Goal: Task Accomplishment & Management: Manage account settings

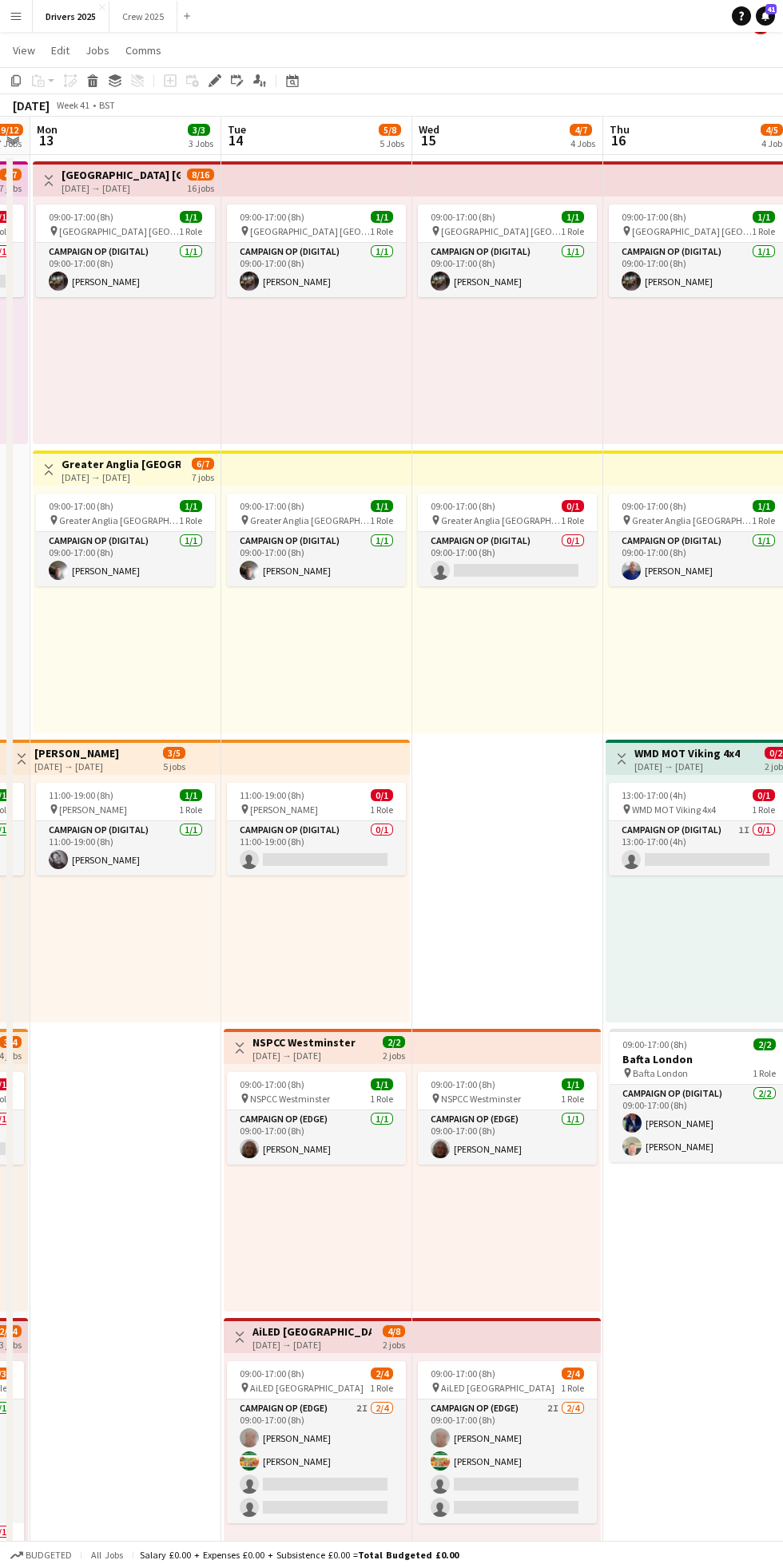
scroll to position [0, 551]
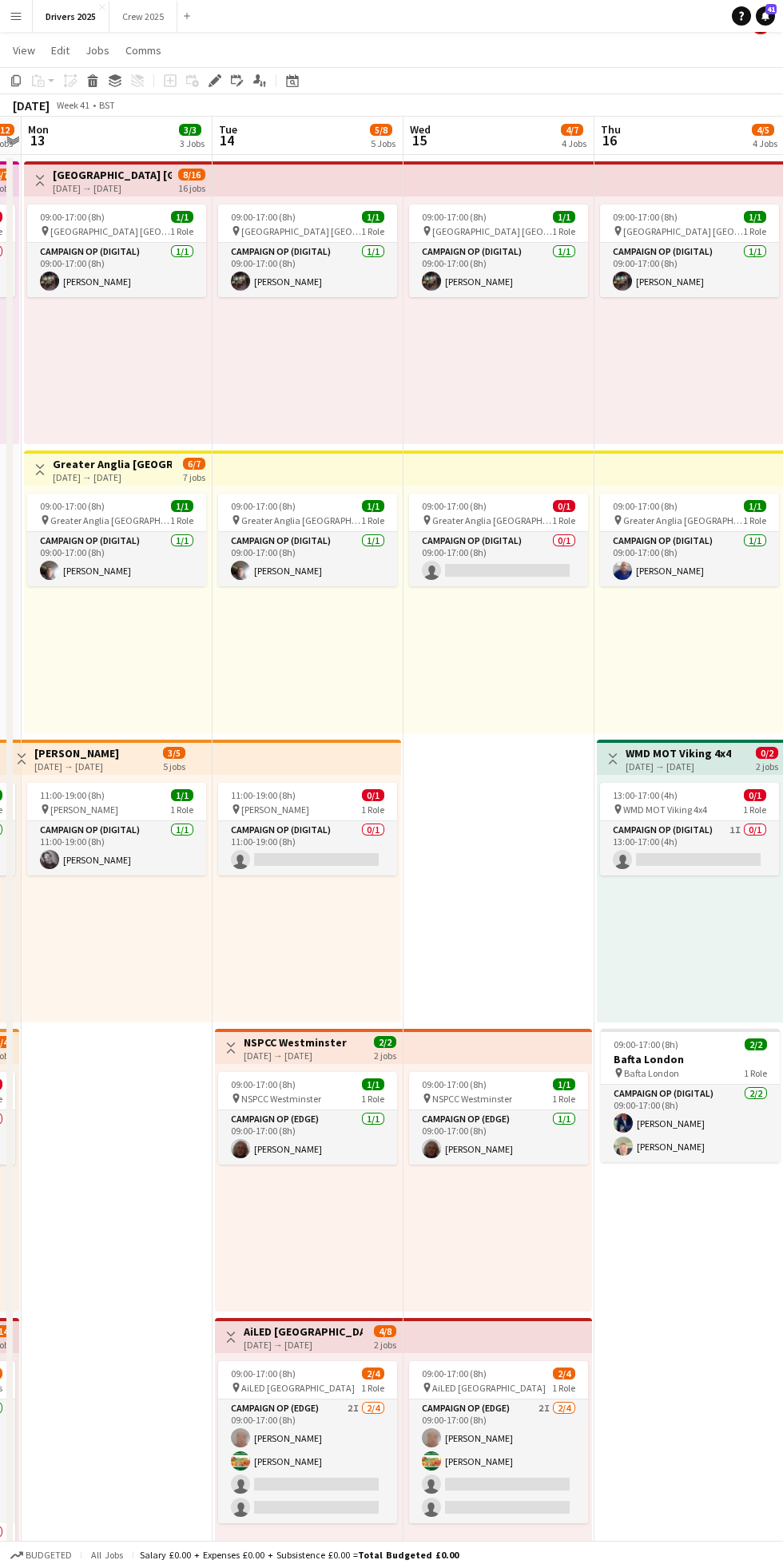
click at [291, 1345] on div "[DATE] → [DATE]" at bounding box center [303, 1344] width 119 height 12
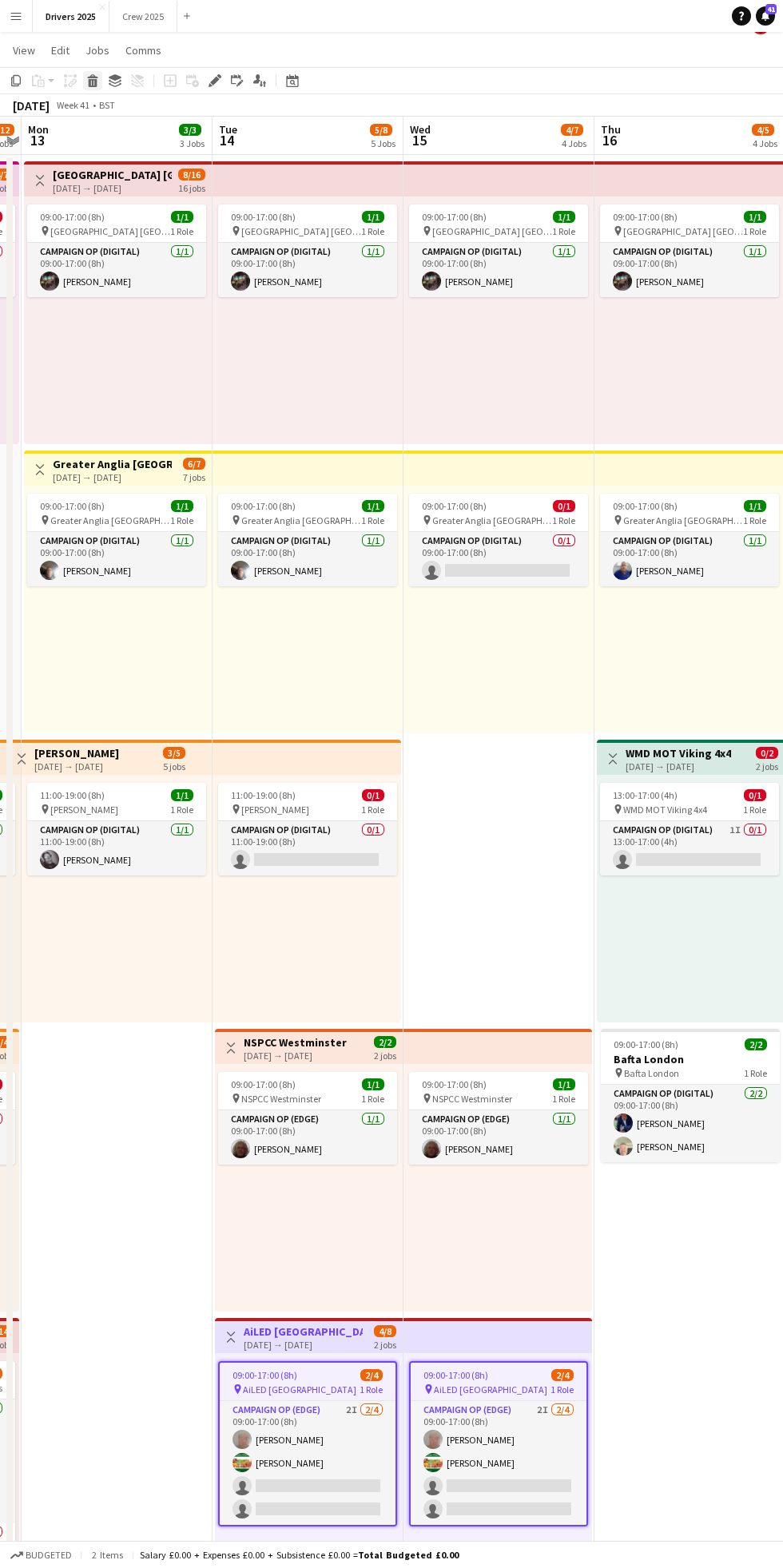
click at [93, 87] on div "Delete" at bounding box center [93, 80] width 19 height 19
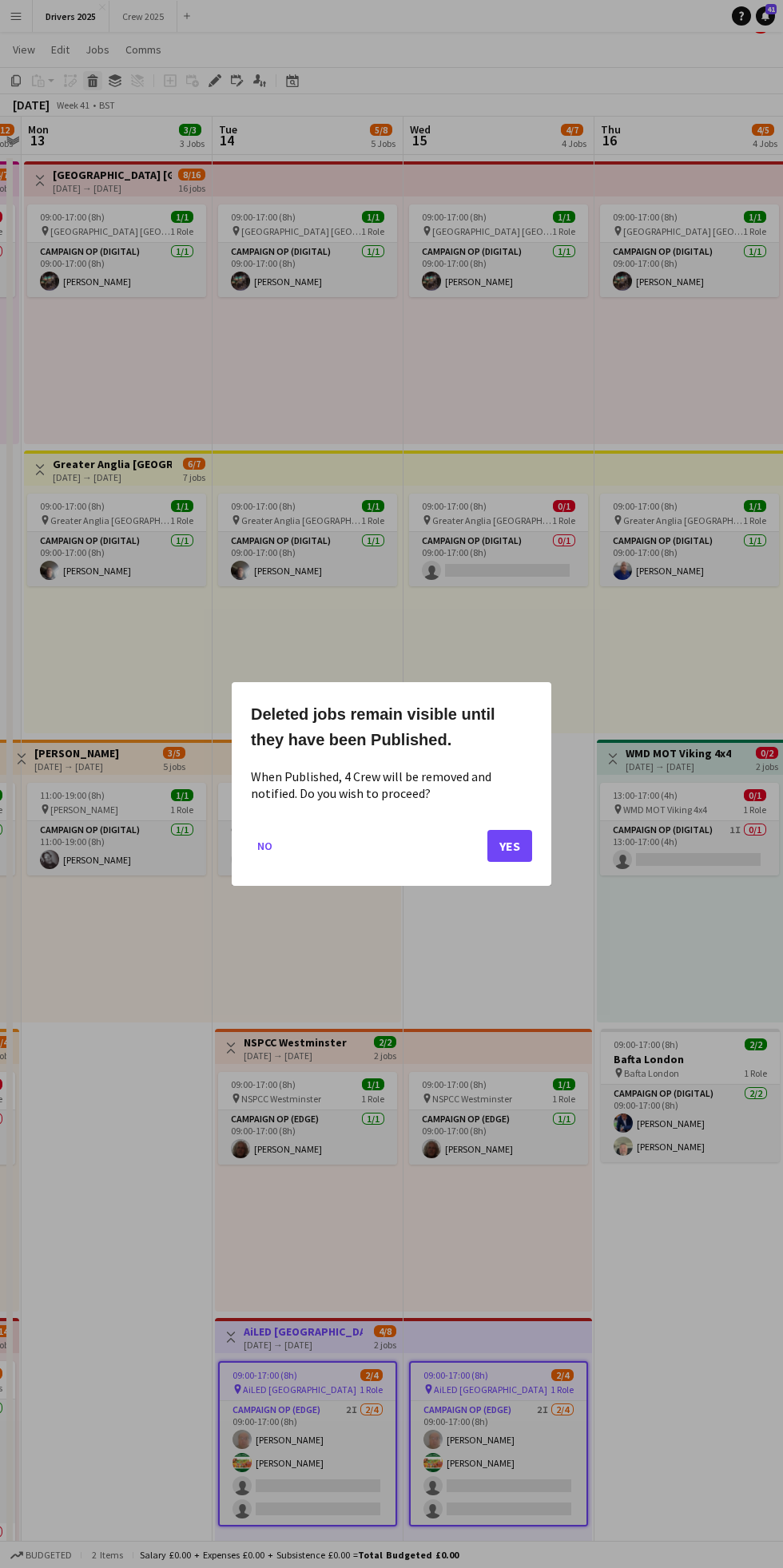
scroll to position [0, 0]
click at [513, 846] on button "Yes" at bounding box center [510, 846] width 45 height 32
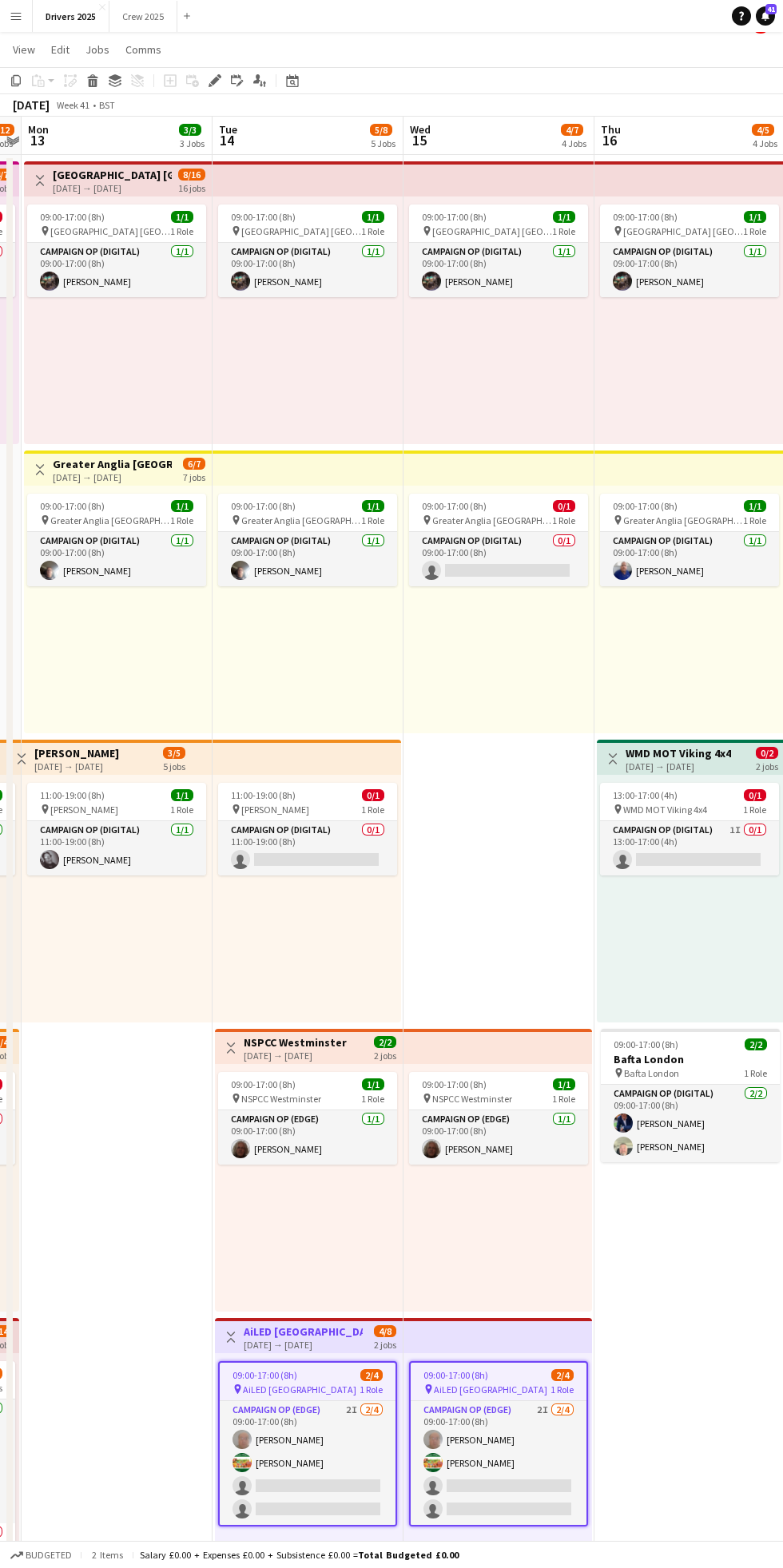
scroll to position [26, 0]
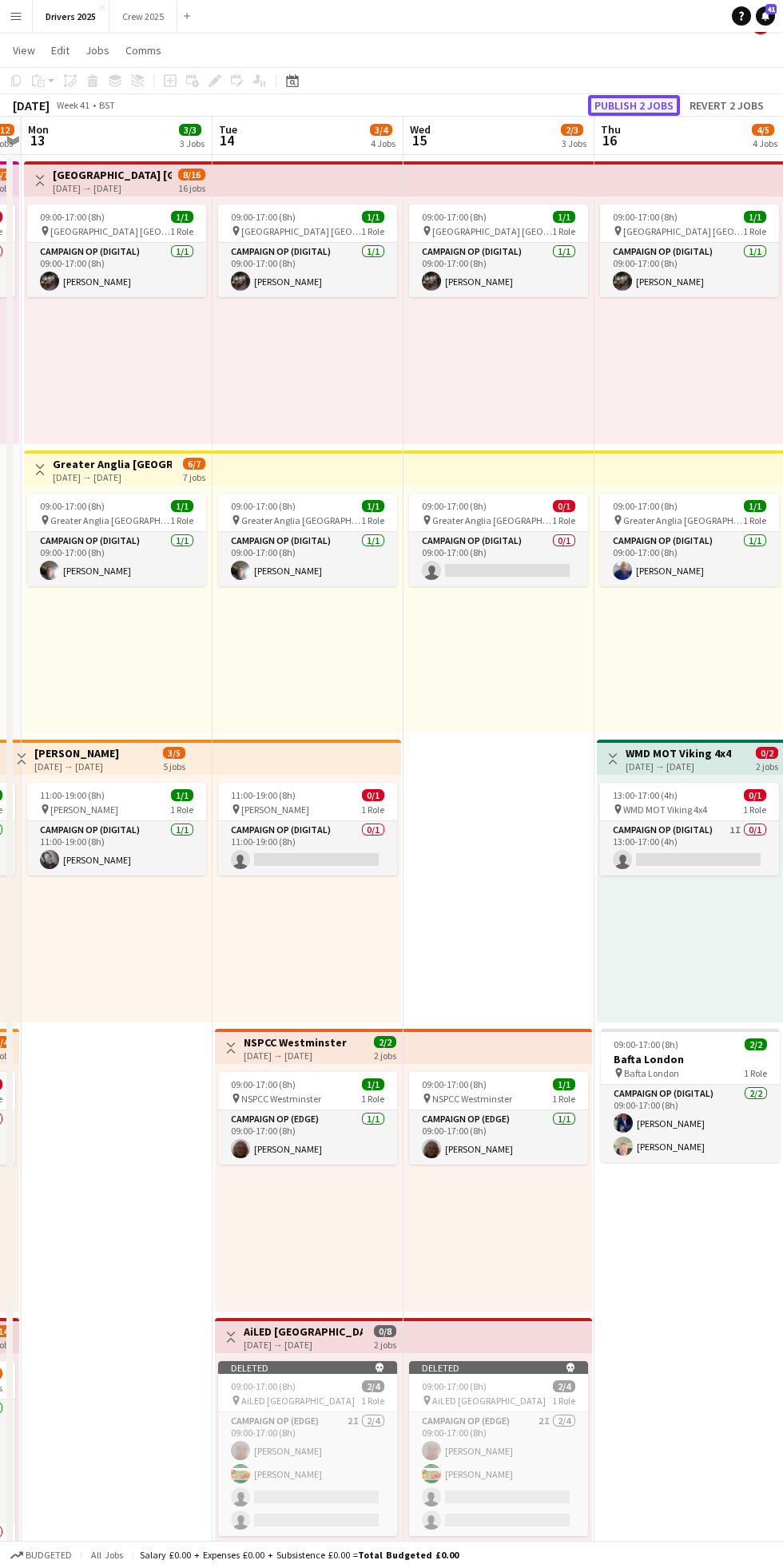
click at [637, 105] on button "Publish 2 jobs" at bounding box center [634, 105] width 92 height 21
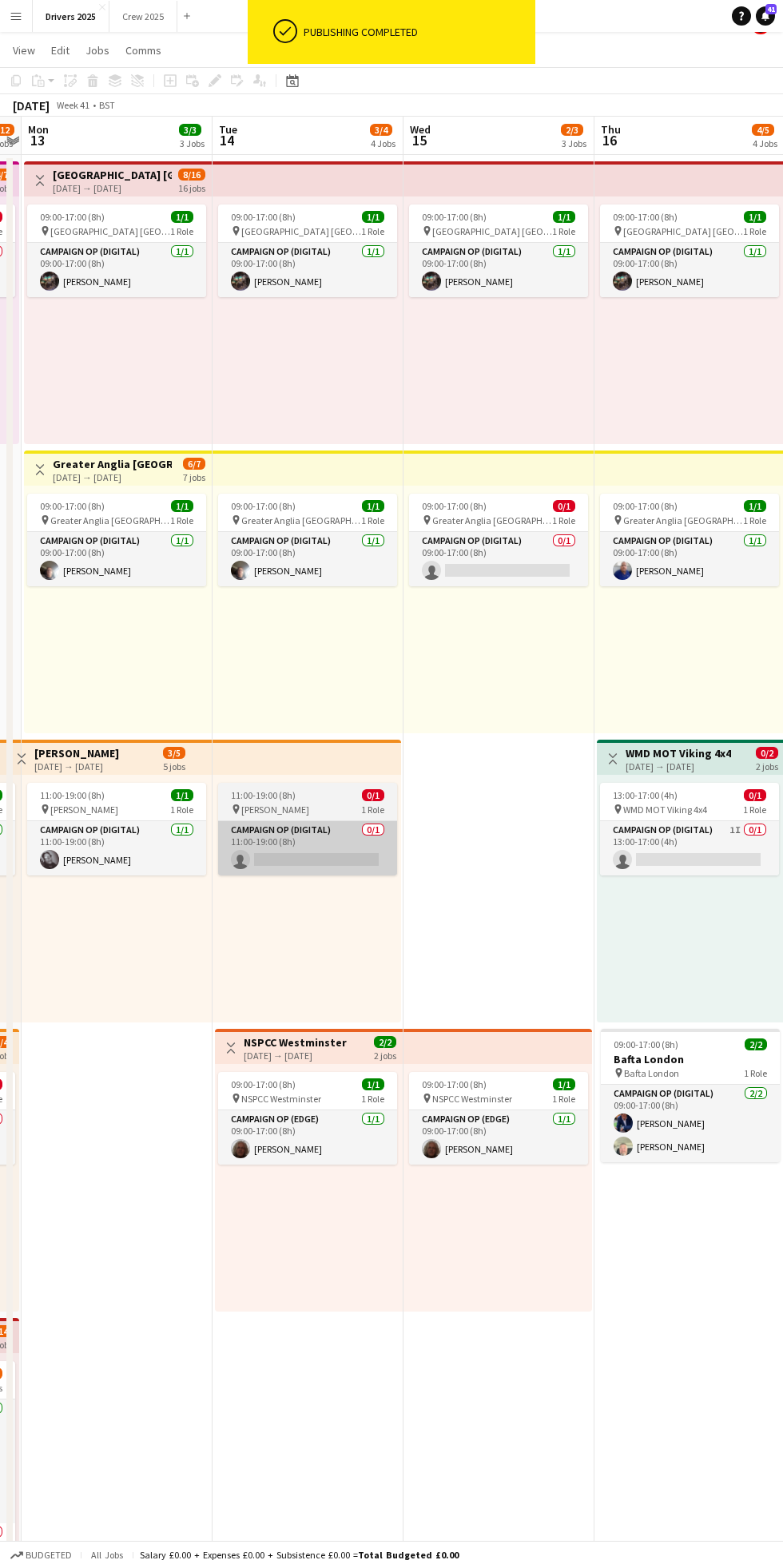
click at [336, 847] on app-card-role "Campaign Op (Digital) 0/1 11:00-19:00 (8h) single-neutral-actions" at bounding box center [307, 849] width 179 height 55
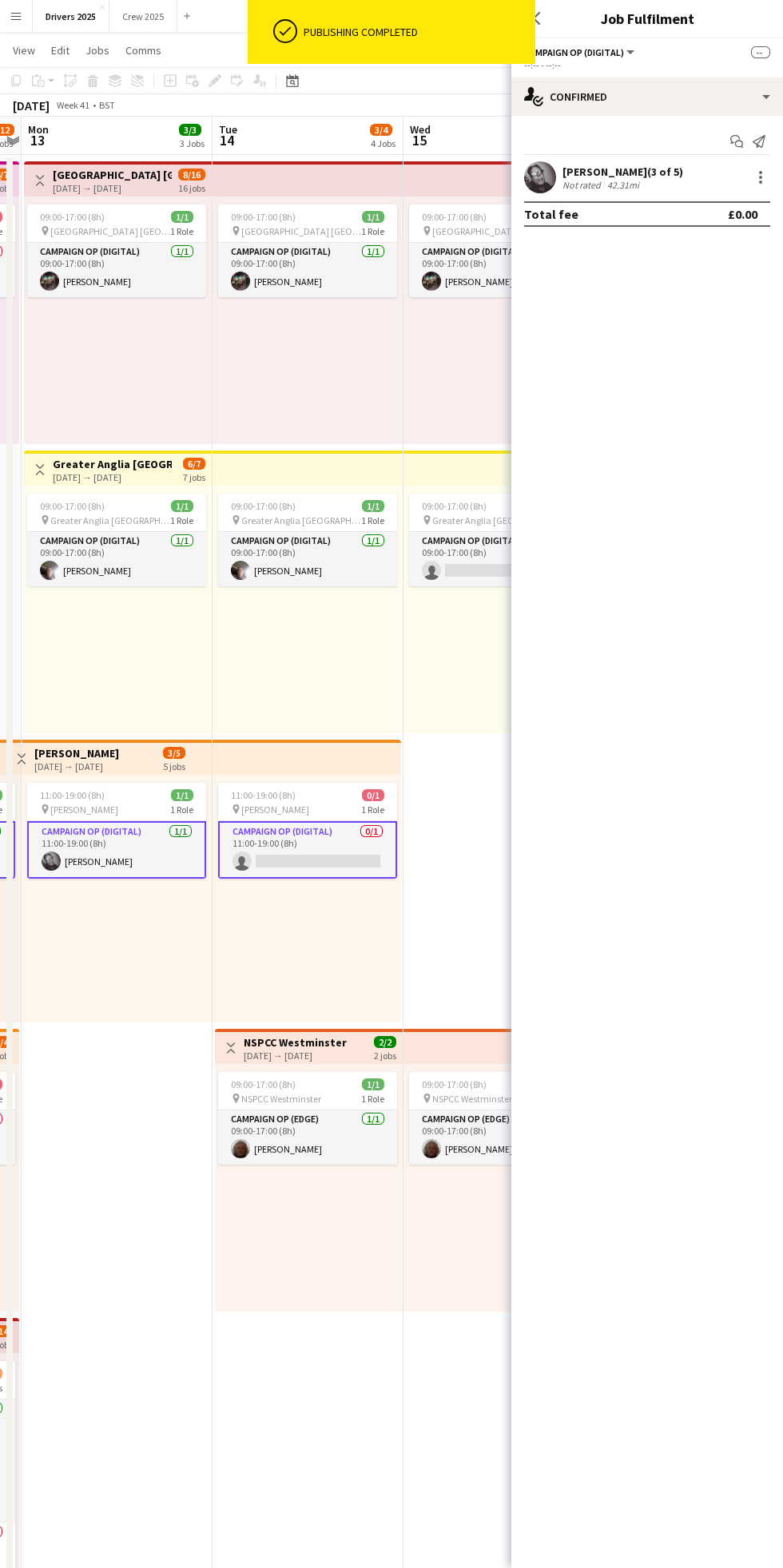
click at [329, 846] on app-card-role "Campaign Op (Digital) 0/1 11:00-19:00 (8h) single-neutral-actions" at bounding box center [307, 850] width 179 height 57
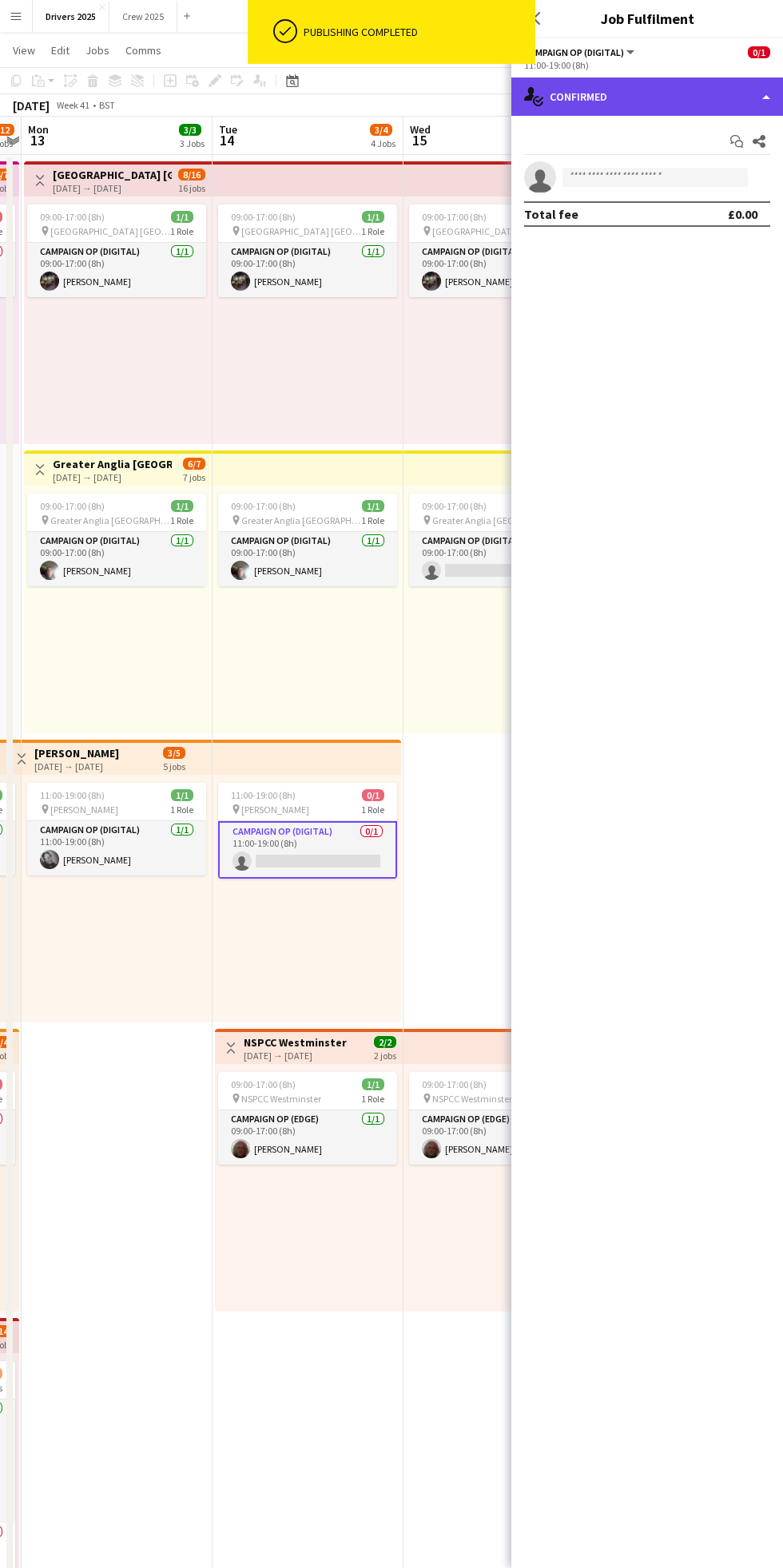
click at [639, 108] on div "single-neutral-actions-check-2 Confirmed" at bounding box center [647, 97] width 272 height 39
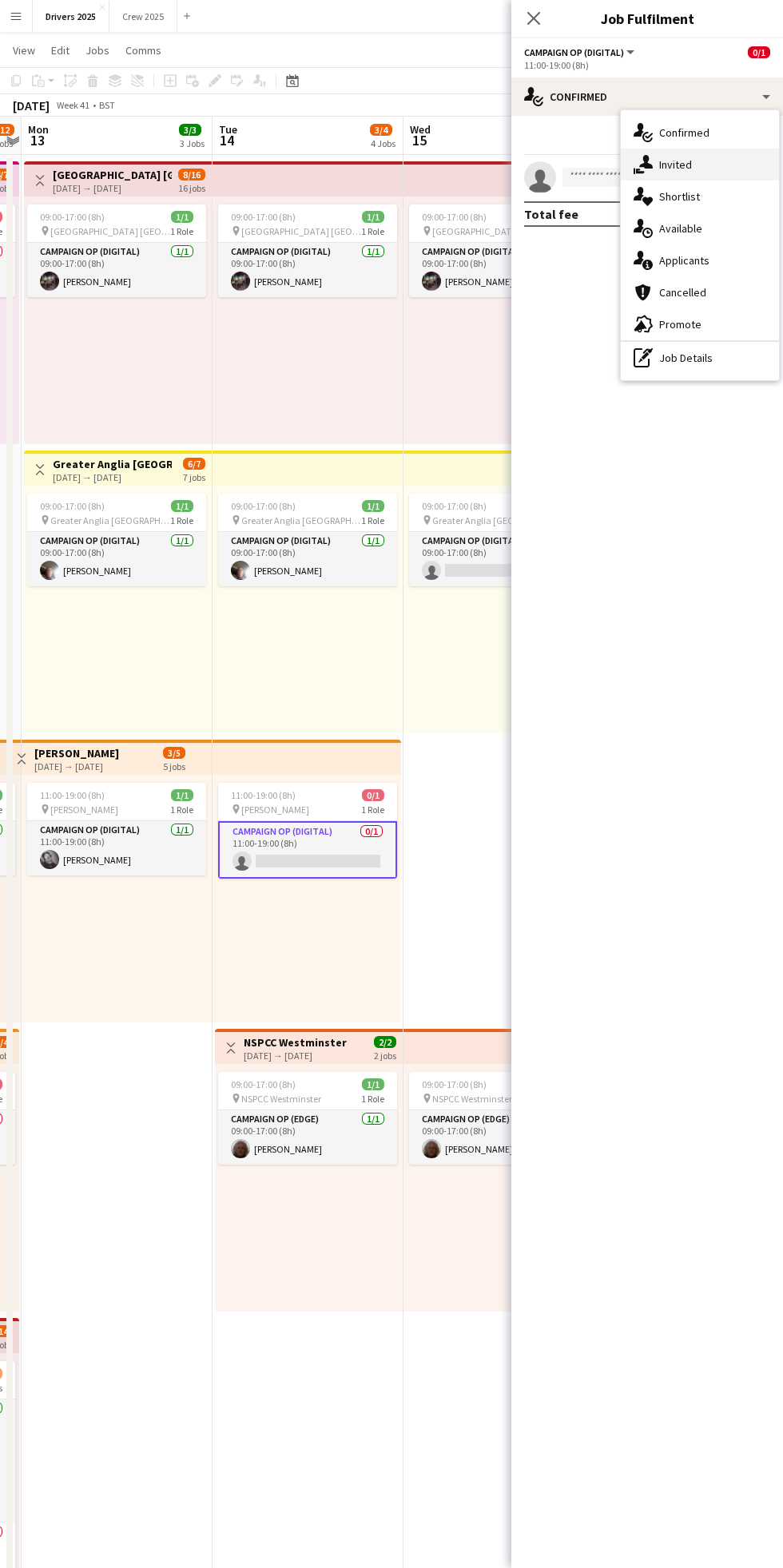
click at [683, 167] on span "Invited" at bounding box center [675, 165] width 33 height 14
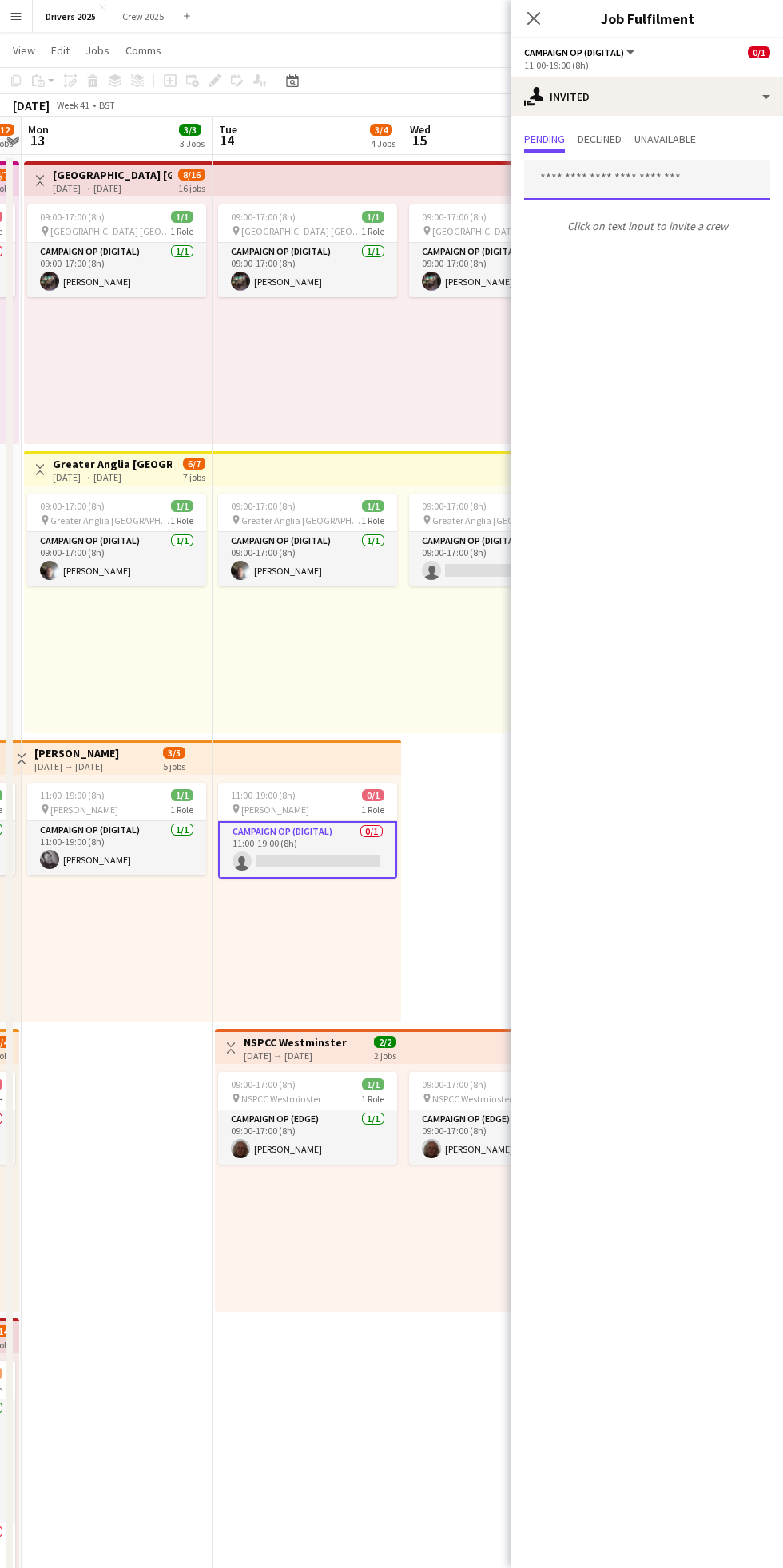
click at [591, 187] on input "text" at bounding box center [647, 180] width 246 height 40
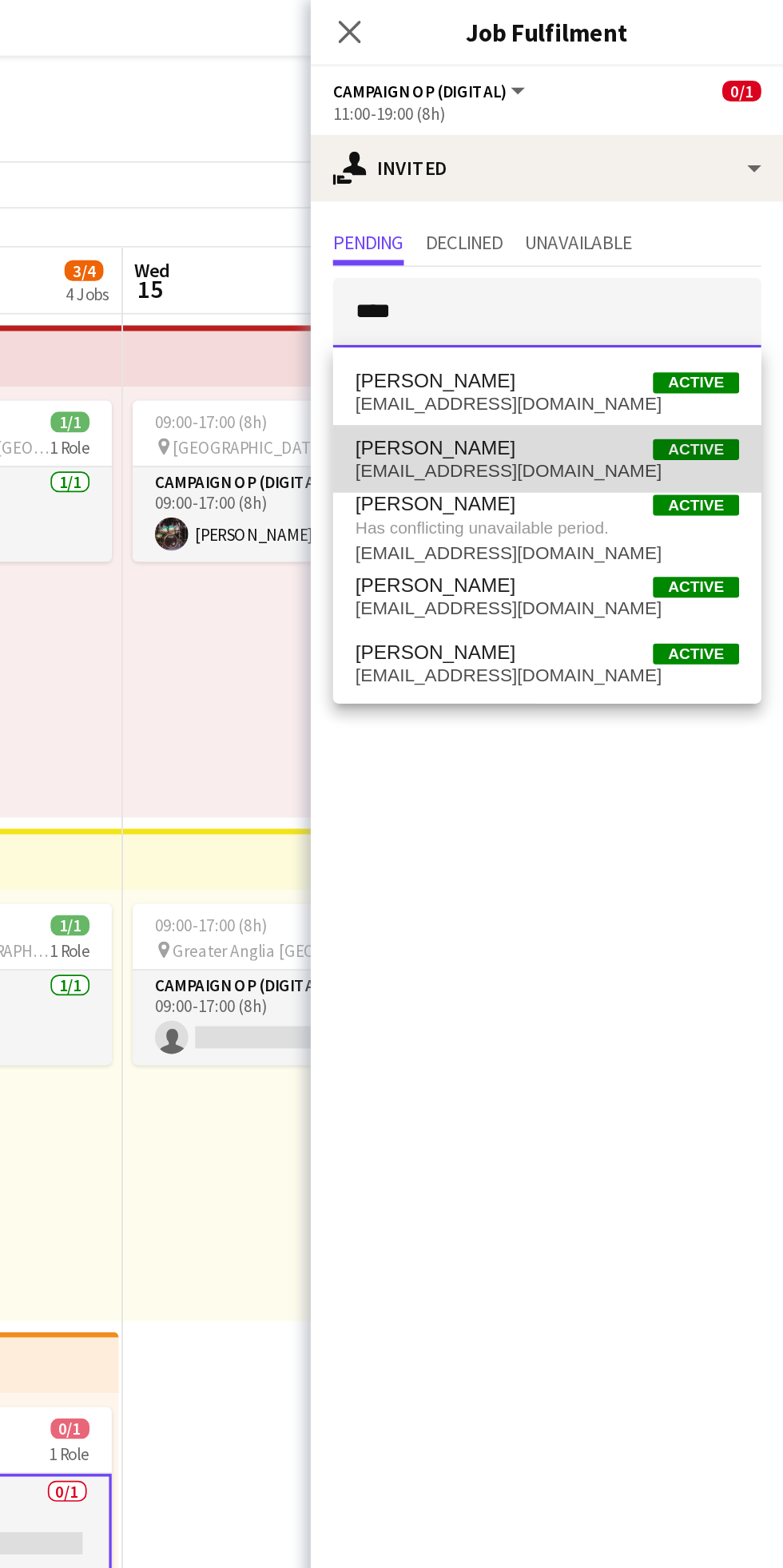
type input "****"
click at [550, 255] on span "[PERSON_NAME]" at bounding box center [583, 257] width 92 height 14
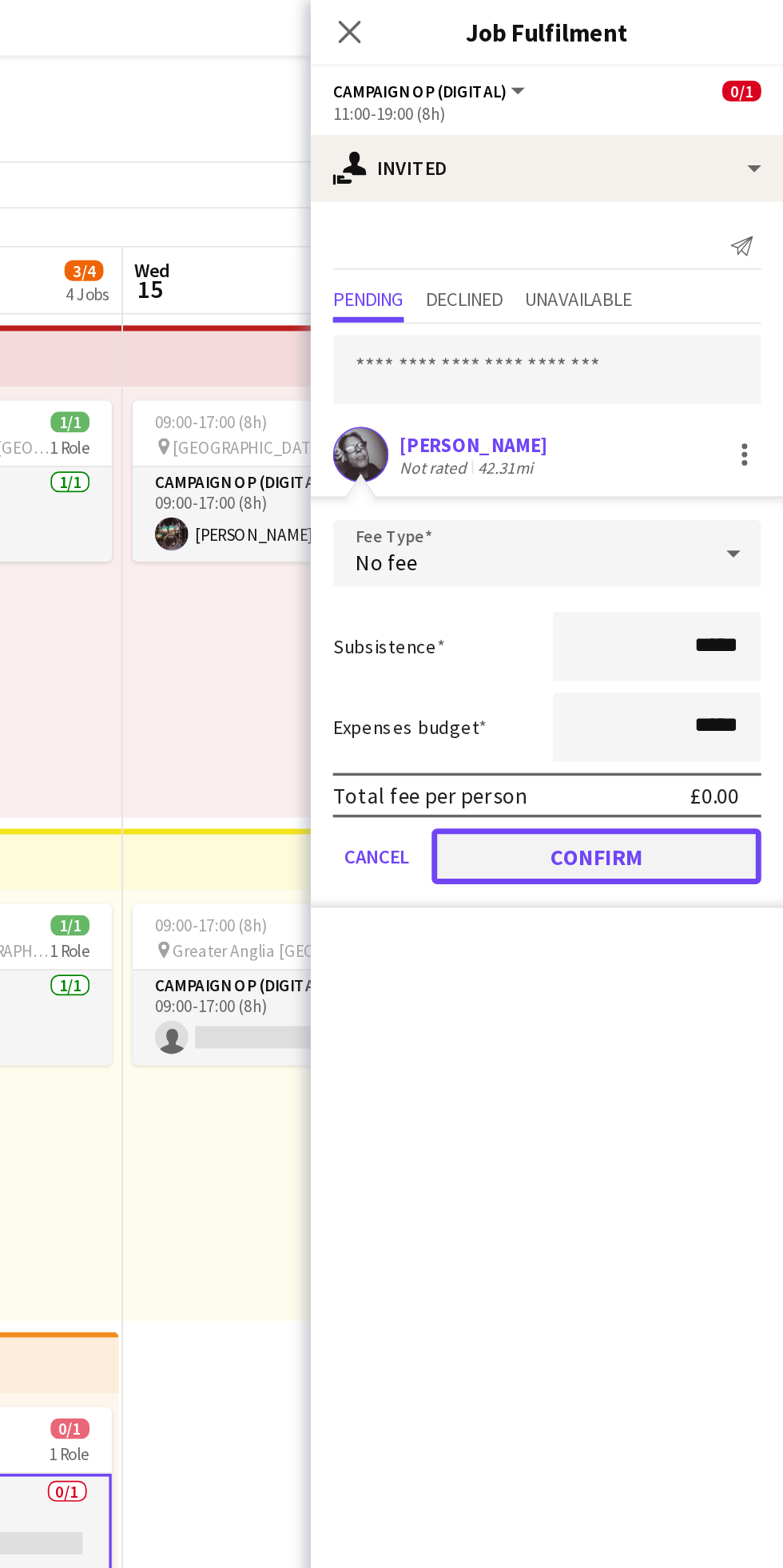
click at [715, 498] on button "Confirm" at bounding box center [675, 492] width 189 height 32
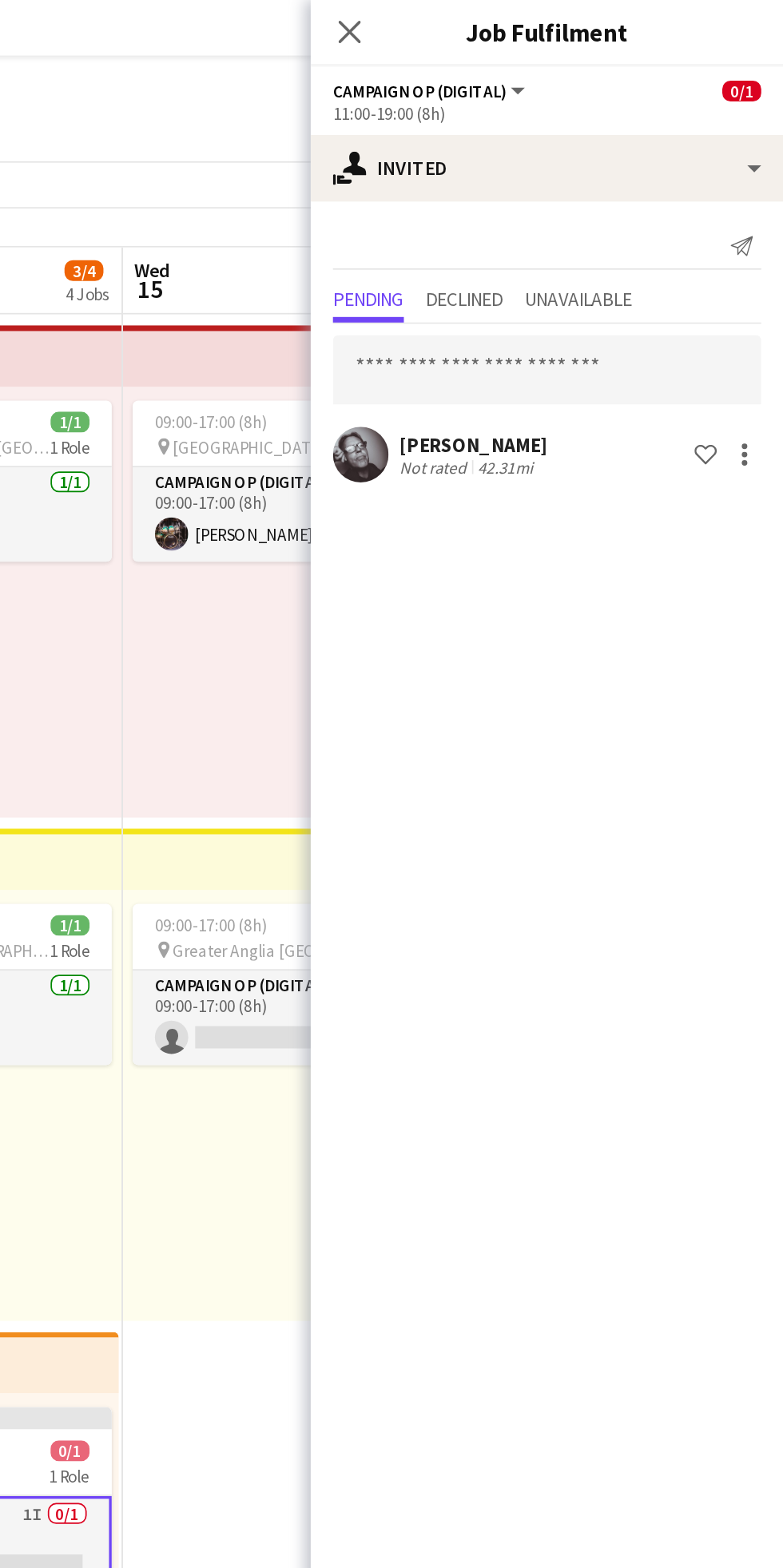
scroll to position [0, 0]
